Goal: Navigation & Orientation: Find specific page/section

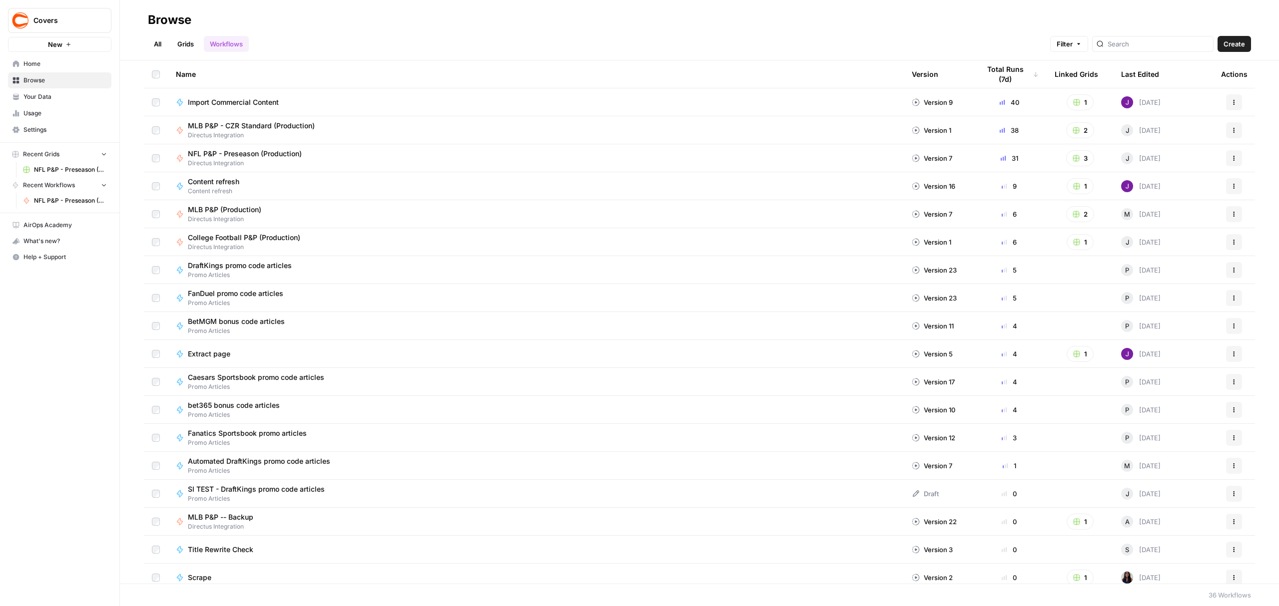
click at [32, 100] on span "Your Data" at bounding box center [64, 96] width 83 height 9
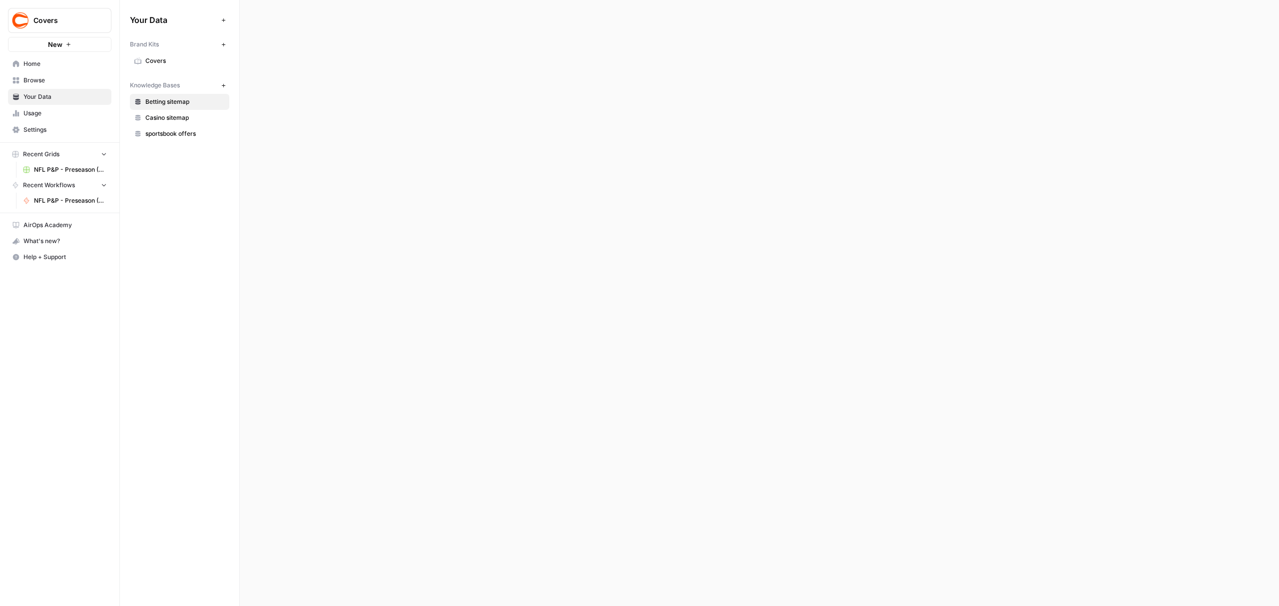
click at [21, 128] on link "Settings" at bounding box center [59, 130] width 103 height 16
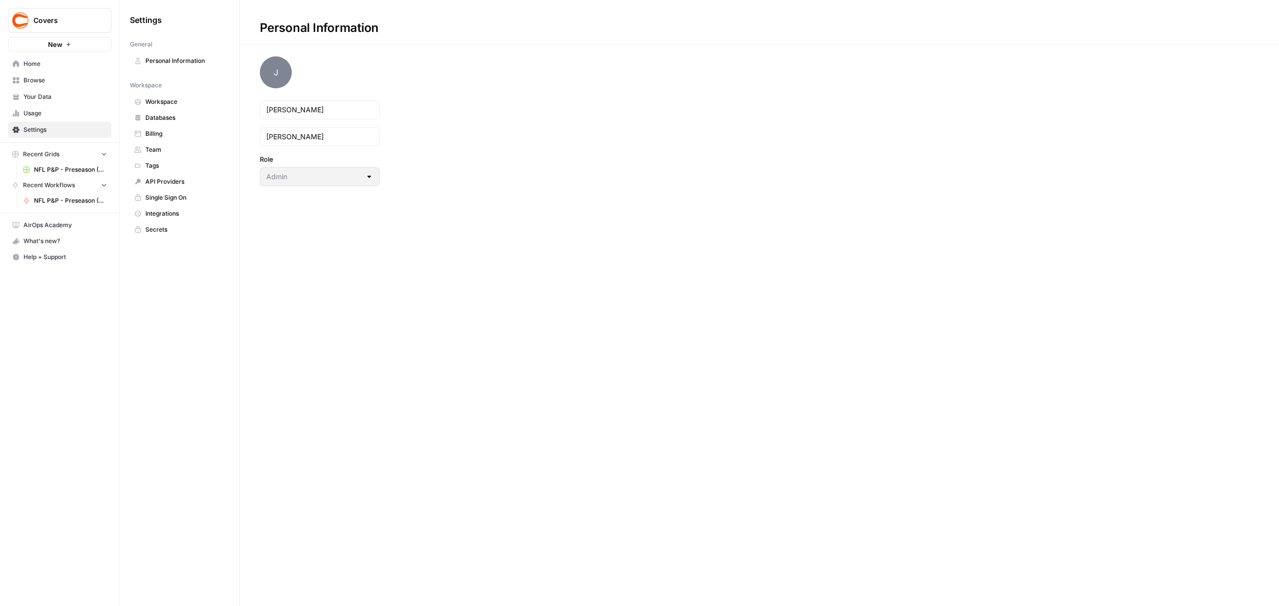
click at [155, 154] on span "Team" at bounding box center [184, 149] width 79 height 9
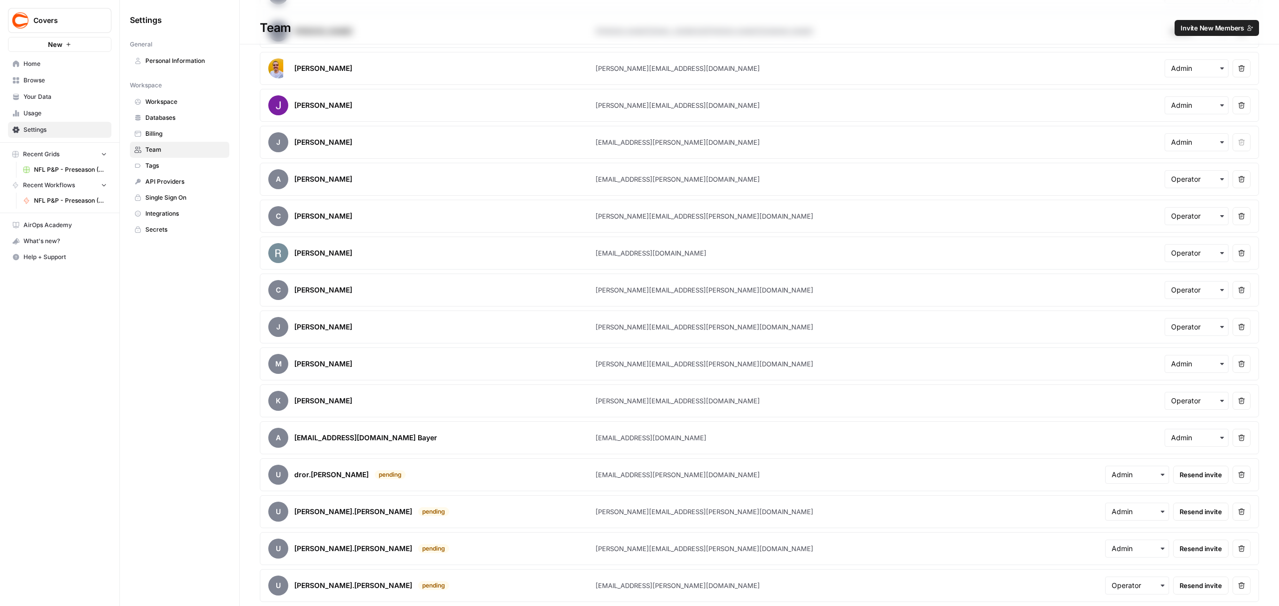
scroll to position [308, 0]
